Goal: Find specific page/section: Find specific page/section

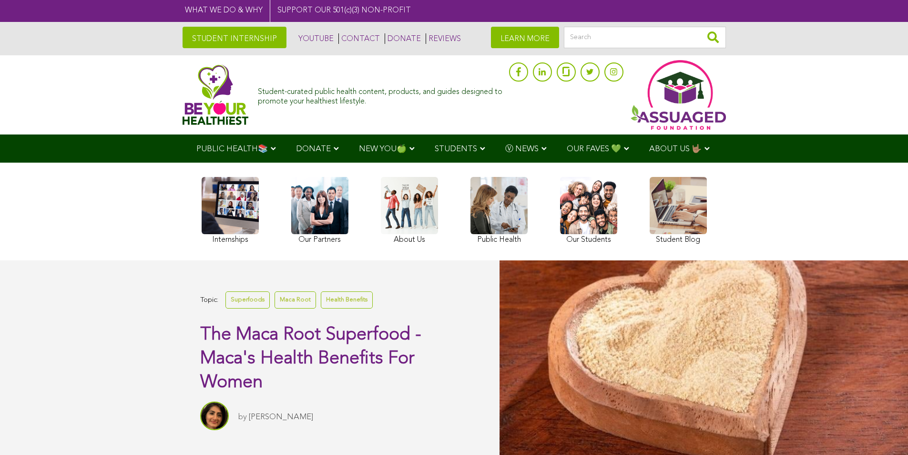
click at [287, 191] on div "Internships Our Partners About Us Public Health Our Students Student Blog" at bounding box center [454, 211] width 515 height 89
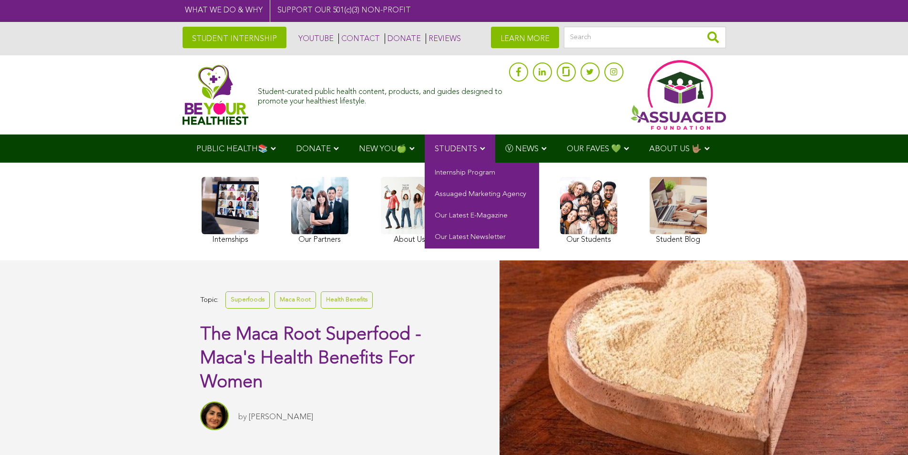
click at [432, 152] on link "STUDENTS" at bounding box center [460, 148] width 71 height 28
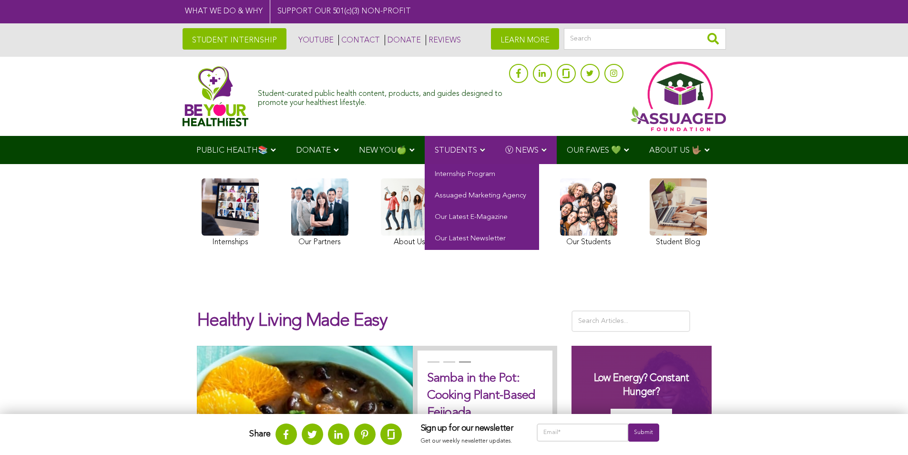
click at [476, 140] on link "STUDENTS" at bounding box center [460, 150] width 71 height 28
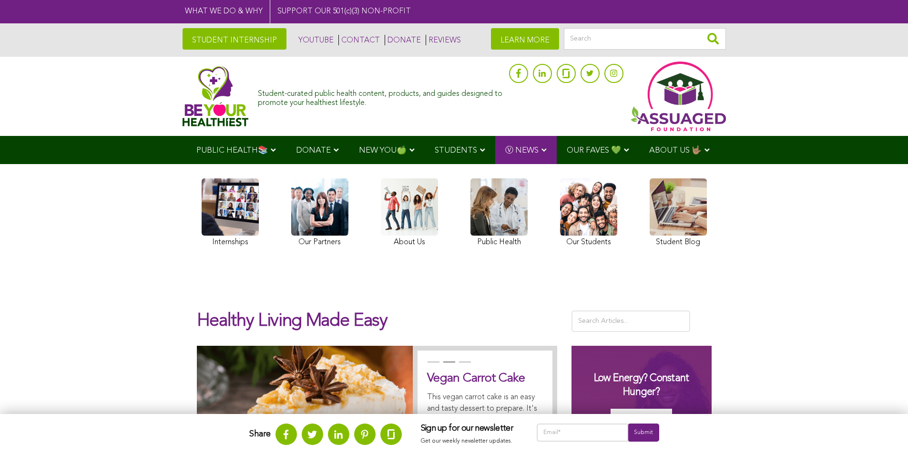
click at [205, 204] on link at bounding box center [230, 213] width 57 height 71
